Goal: Task Accomplishment & Management: Manage account settings

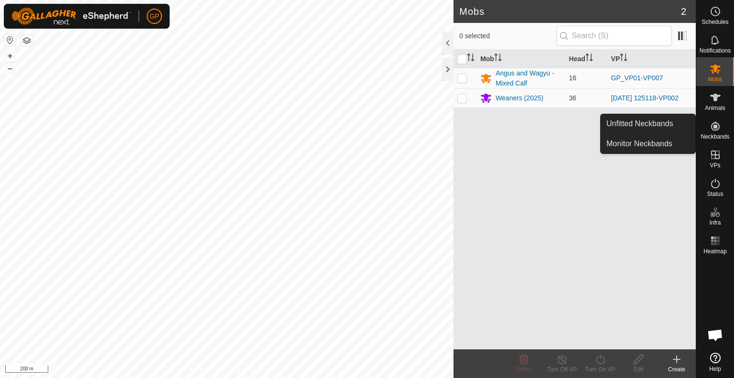
click at [708, 127] on es-neckbands-svg-icon at bounding box center [715, 126] width 17 height 15
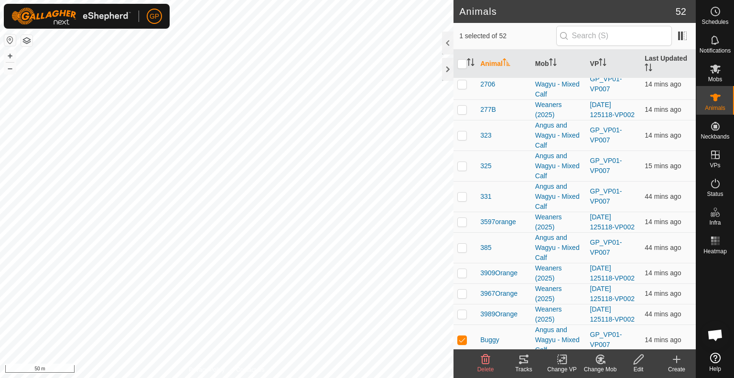
scroll to position [953, 0]
click at [527, 359] on icon at bounding box center [523, 359] width 11 height 11
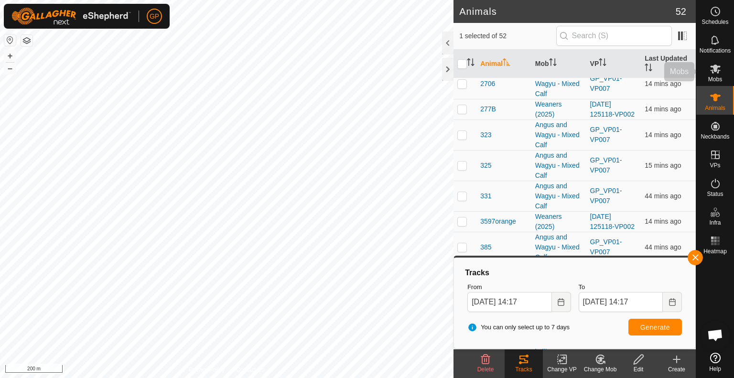
click at [719, 78] on span "Mobs" at bounding box center [715, 79] width 14 height 6
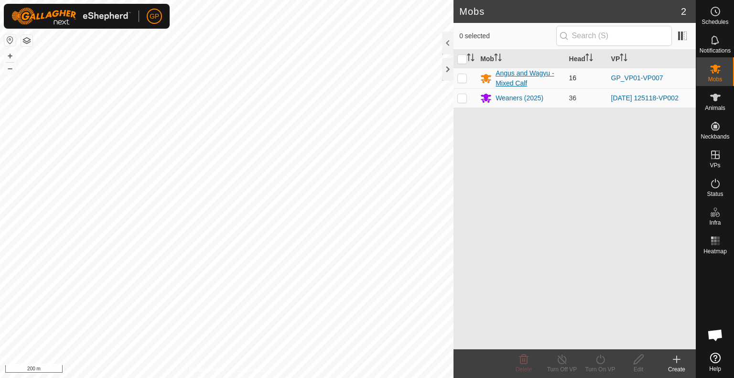
click at [512, 80] on div "Angus and Wagyu - Mixed Calf" at bounding box center [528, 78] width 65 height 20
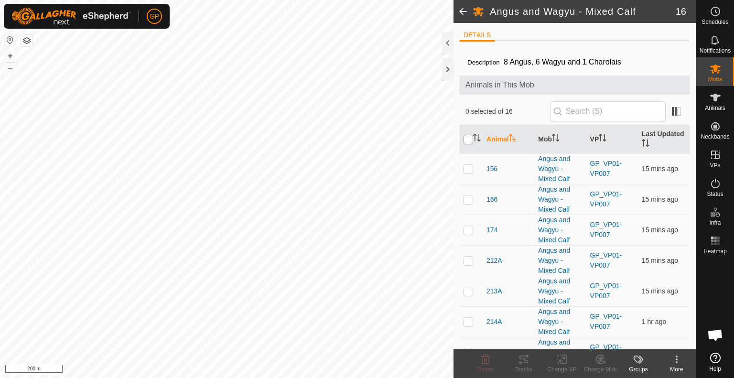
click at [467, 137] on input "checkbox" at bounding box center [469, 140] width 10 height 10
checkbox input "true"
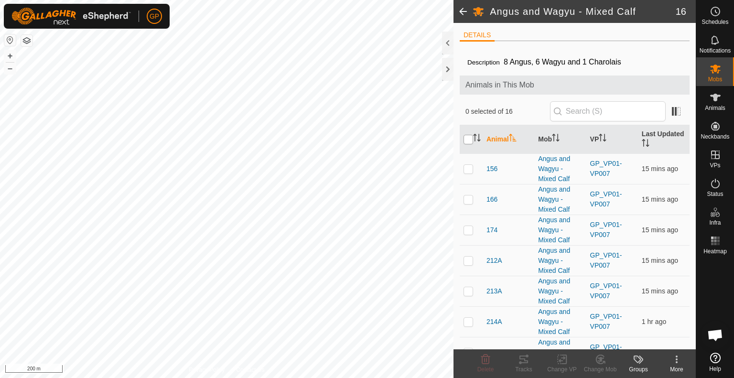
checkbox input "true"
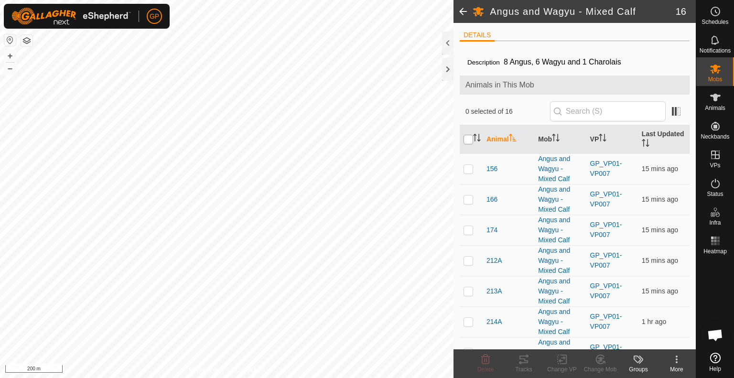
checkbox input "true"
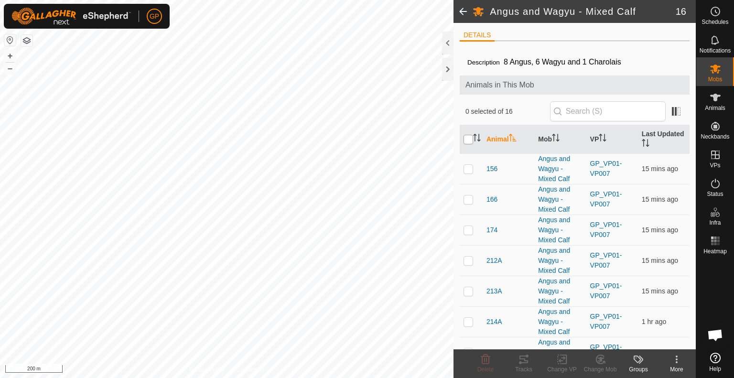
checkbox input "true"
click at [467, 137] on input "checkbox" at bounding box center [469, 140] width 10 height 10
checkbox input "false"
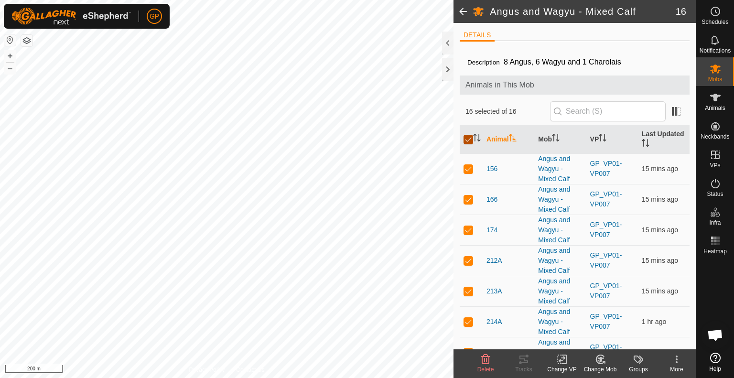
checkbox input "false"
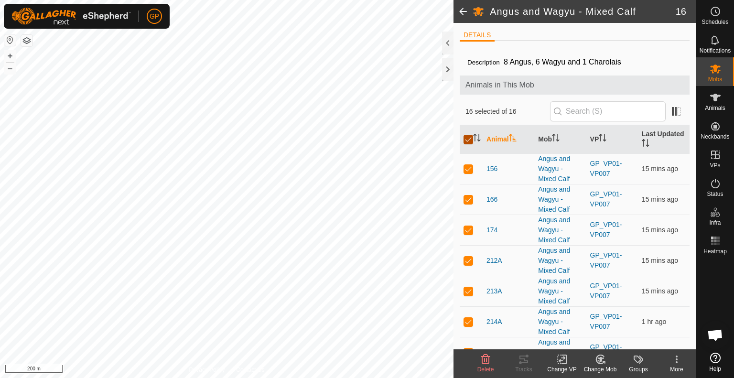
checkbox input "false"
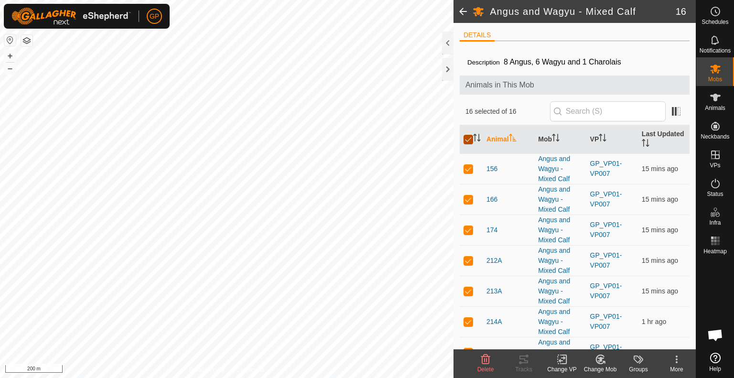
checkbox input "false"
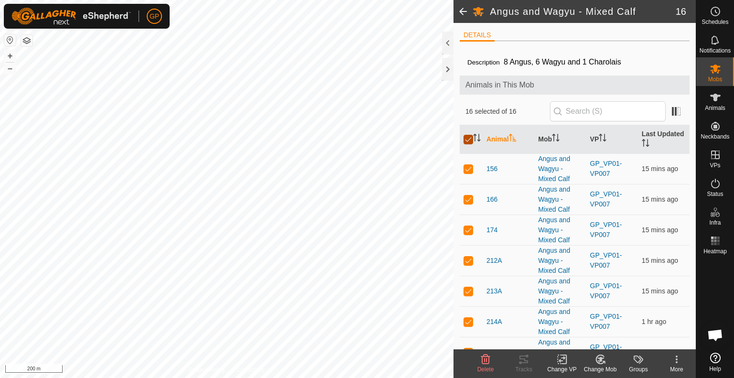
checkbox input "false"
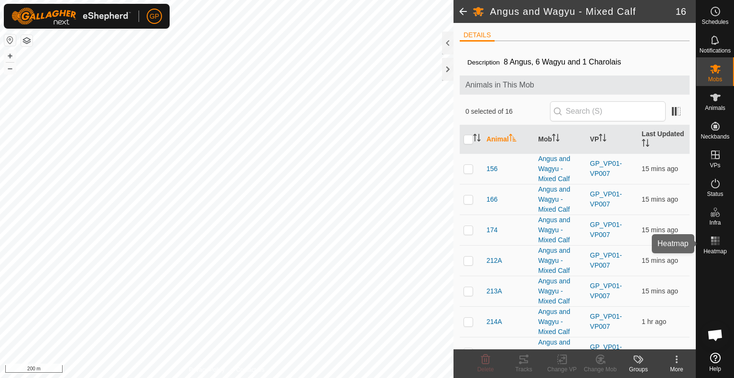
click at [713, 241] on rect at bounding box center [712, 240] width 2 height 2
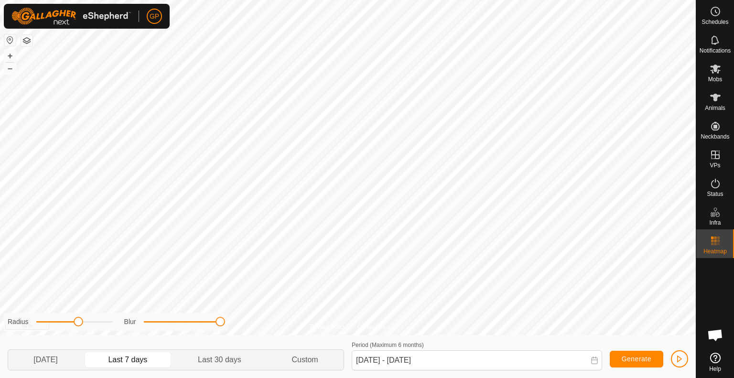
click at [258, 325] on div "Privacy Policy Contact Us Buggy 1877052923 - [DATE] 1:20:02 pm Pulse + – ⇧ i 50…" at bounding box center [348, 189] width 696 height 378
click at [385, 312] on div "Privacy Policy Contact Us 1525096835 - + – ⇧ i 50 m Radius Blur [DATE] Last 7 d…" at bounding box center [348, 189] width 696 height 378
click at [219, 355] on p-togglebutton "Last 30 days" at bounding box center [220, 360] width 94 height 20
click at [135, 355] on p-togglebutton "Last 7 days" at bounding box center [128, 360] width 90 height 20
click at [64, 356] on p-togglebutton "[DATE]" at bounding box center [45, 360] width 75 height 20
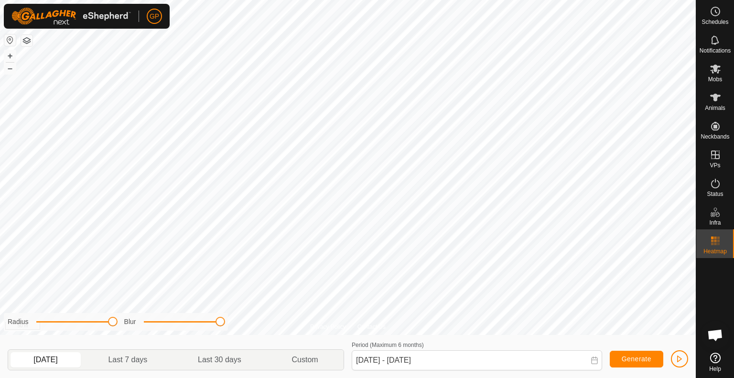
click at [196, 309] on div "Privacy Policy Contact Us WP 10 Type: trough Capacity: 100L Water Level: 100% D…" at bounding box center [348, 189] width 696 height 378
click at [147, 358] on p-togglebutton "Last 7 days" at bounding box center [128, 360] width 90 height 20
click at [225, 362] on p-togglebutton "Last 30 days" at bounding box center [220, 360] width 94 height 20
click at [70, 353] on p-togglebutton "[DATE]" at bounding box center [45, 360] width 75 height 20
click at [239, 363] on p-togglebutton "Last 30 days" at bounding box center [220, 360] width 94 height 20
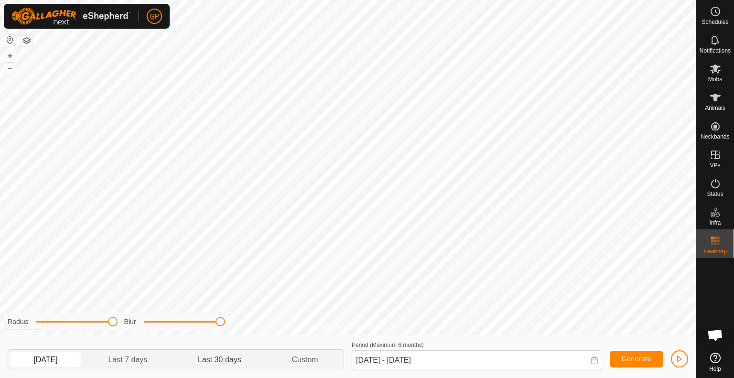
type input "[DATE] - [DATE]"
click at [716, 183] on icon at bounding box center [715, 183] width 11 height 11
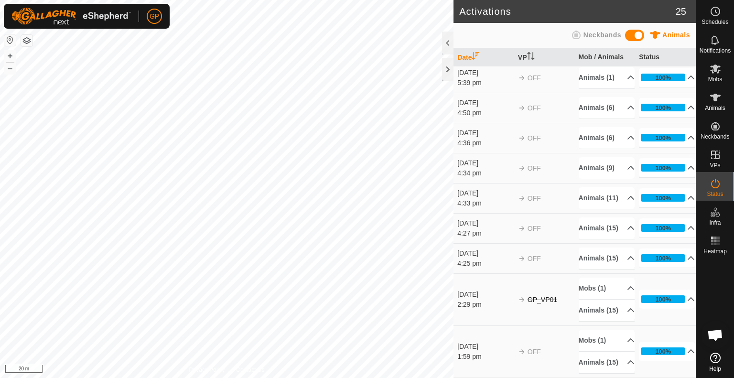
scroll to position [1015, 0]
click at [447, 68] on div at bounding box center [447, 69] width 11 height 23
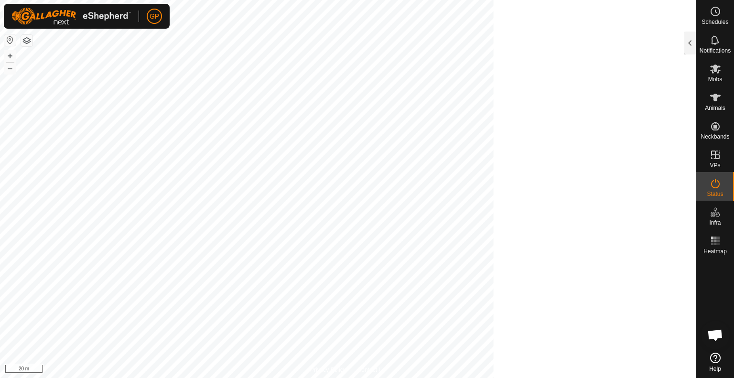
scroll to position [3171, 0]
